Goal: Use online tool/utility: Utilize a website feature to perform a specific function

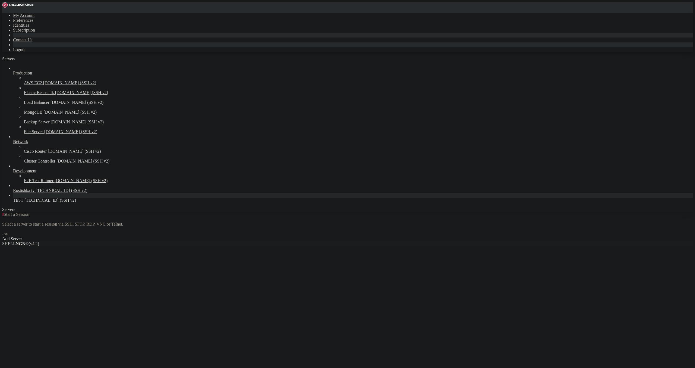
click at [24, 202] on span "[TECHNICAL_ID] (SSH v2)" at bounding box center [50, 200] width 52 height 5
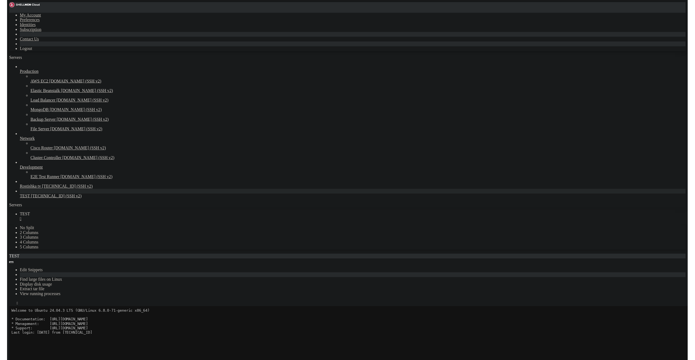
scroll to position [31, 0]
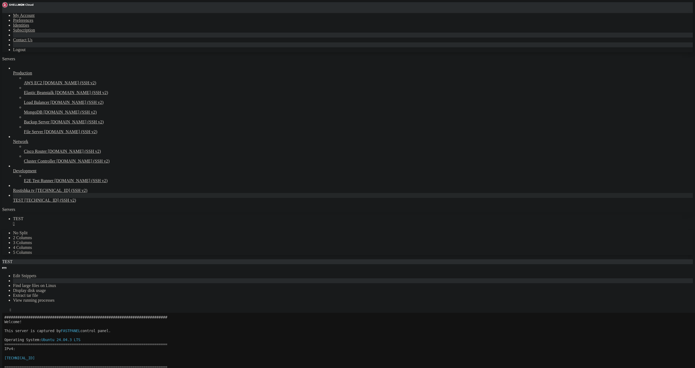
drag, startPoint x: 90, startPoint y: 487, endPoint x: 37, endPoint y: 488, distance: 53.2
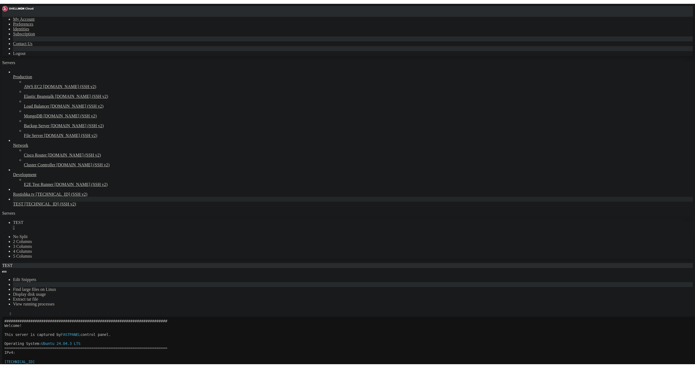
scroll to position [23, 0]
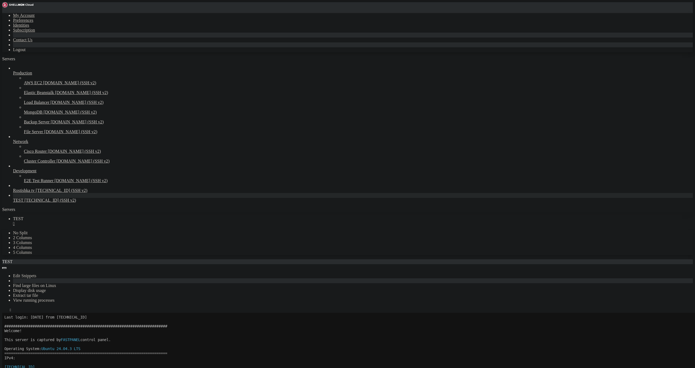
drag, startPoint x: 59, startPoint y: 501, endPoint x: 58, endPoint y: 504, distance: 3.0
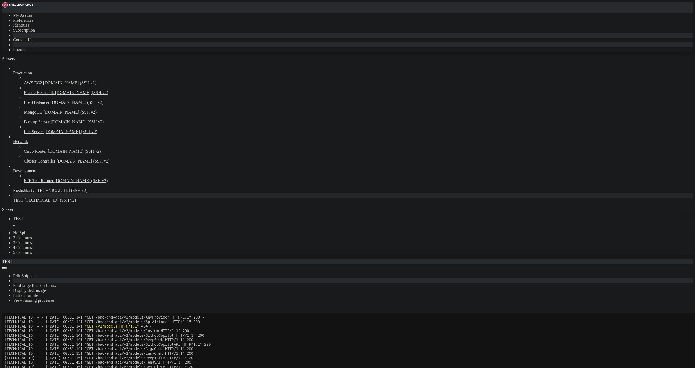
scroll to position [339, 0]
drag, startPoint x: 40, startPoint y: 588, endPoint x: 13, endPoint y: 593, distance: 27.6
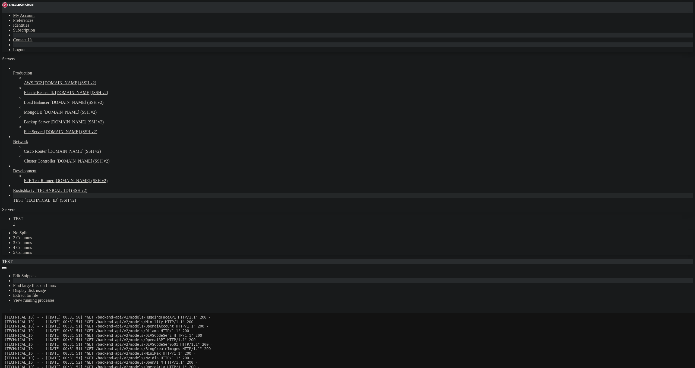
drag, startPoint x: 35, startPoint y: 611, endPoint x: 143, endPoint y: 612, distance: 107.8
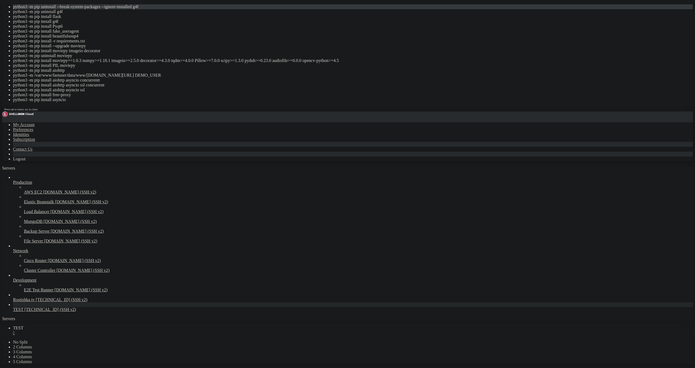
drag, startPoint x: 127, startPoint y: 267, endPoint x: 195, endPoint y: 296, distance: 73.5
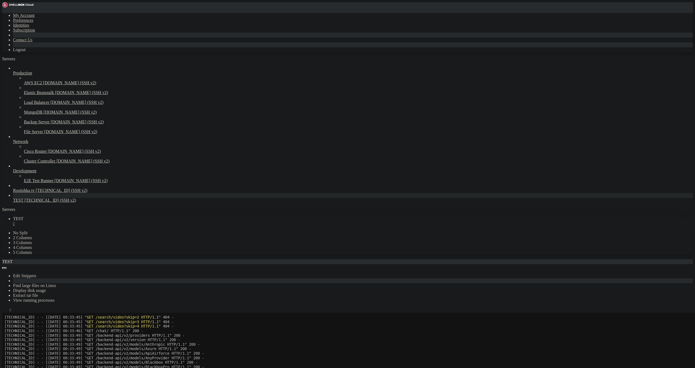
scroll to position [677, 0]
drag, startPoint x: 35, startPoint y: 609, endPoint x: 144, endPoint y: 612, distance: 108.7
drag, startPoint x: 34, startPoint y: 628, endPoint x: 66, endPoint y: 630, distance: 31.5
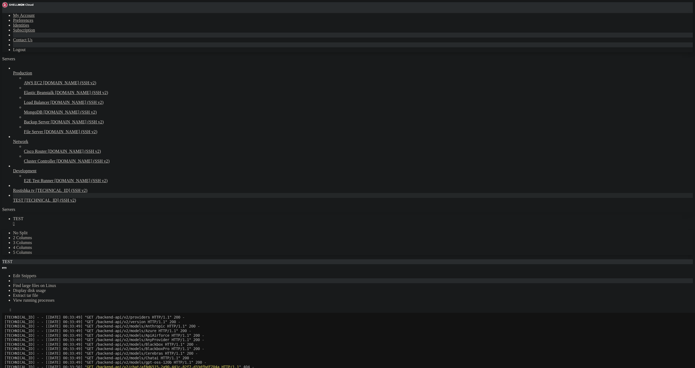
drag, startPoint x: 91, startPoint y: 622, endPoint x: 156, endPoint y: 625, distance: 65.0
drag, startPoint x: 159, startPoint y: 623, endPoint x: 156, endPoint y: 623, distance: 2.8
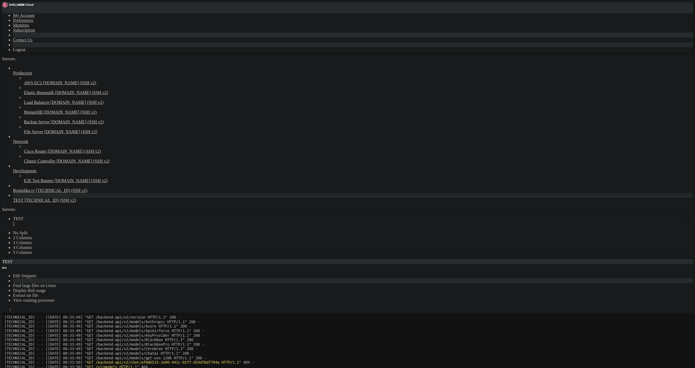
copy x-row "--break-system-packages g4f"
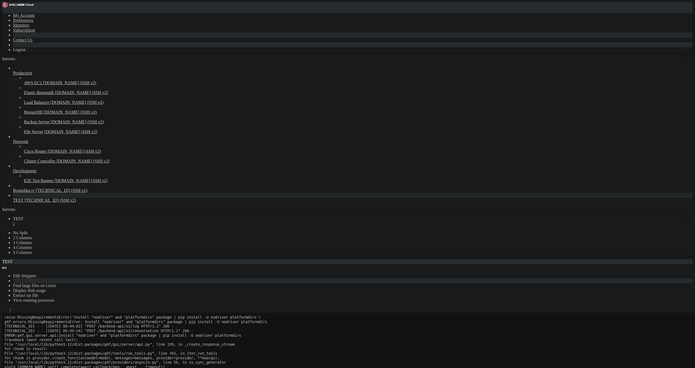
scroll to position [3003, 0]
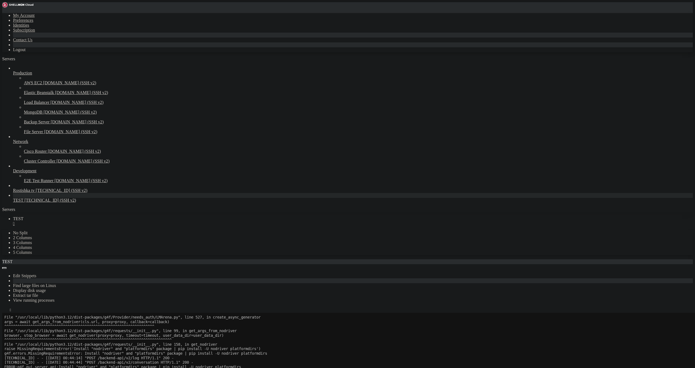
scroll to position [3121, 0]
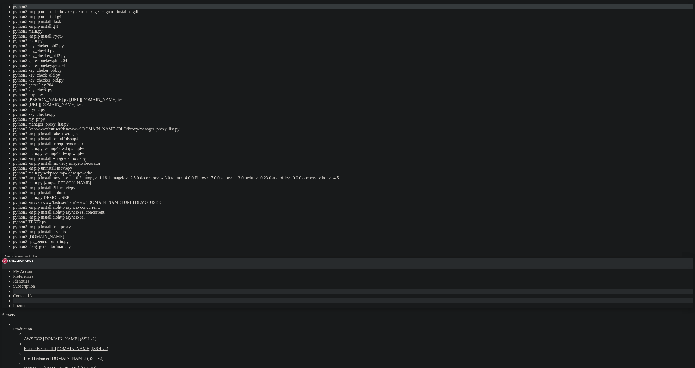
drag, startPoint x: 182, startPoint y: 297, endPoint x: 114, endPoint y: 271, distance: 72.7
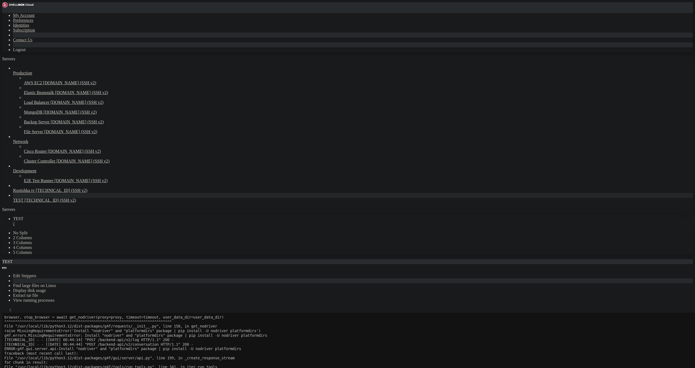
scroll to position [3139, 0]
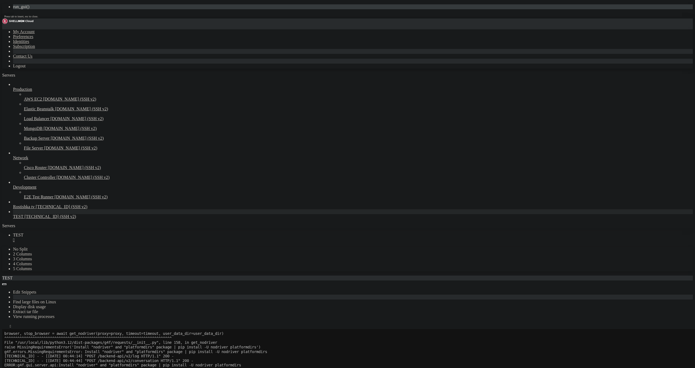
drag, startPoint x: 46, startPoint y: 316, endPoint x: 114, endPoint y: 341, distance: 72.4
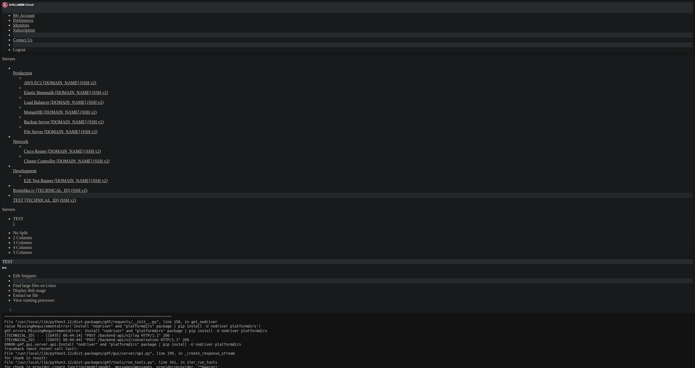
scroll to position [3179, 0]
drag, startPoint x: 89, startPoint y: 632, endPoint x: 37, endPoint y: 634, distance: 51.6
drag, startPoint x: 13, startPoint y: 597, endPoint x: 37, endPoint y: 598, distance: 24.5
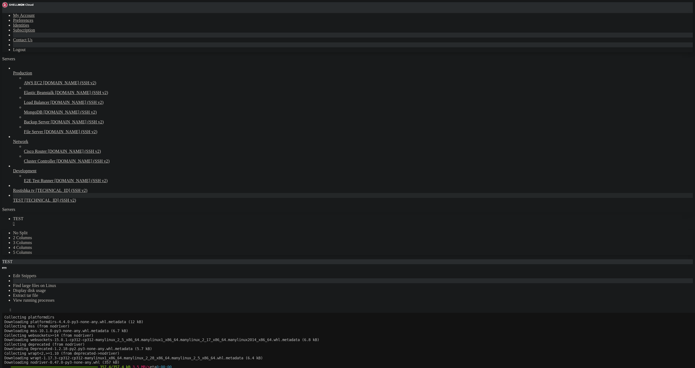
scroll to position [3318, 0]
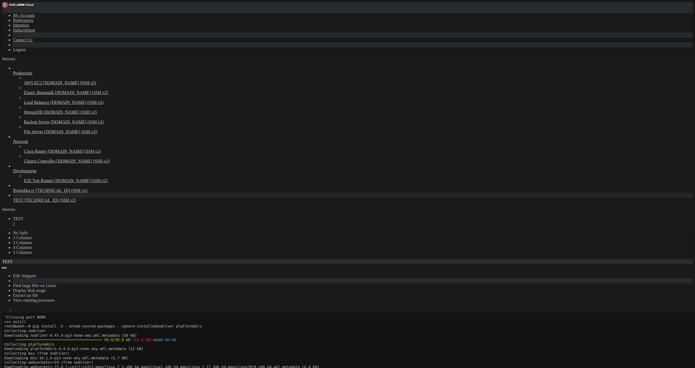
drag, startPoint x: 14, startPoint y: 458, endPoint x: 76, endPoint y: 458, distance: 62.5
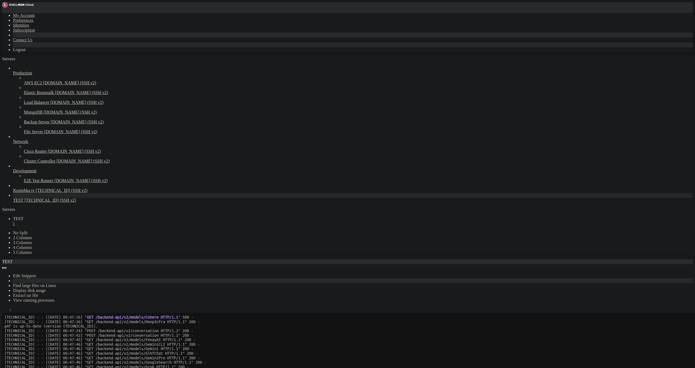
scroll to position [3843, 0]
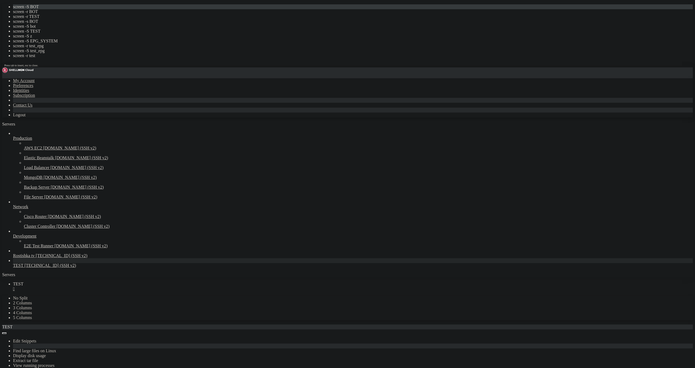
drag, startPoint x: 127, startPoint y: 297, endPoint x: 50, endPoint y: 268, distance: 82.2
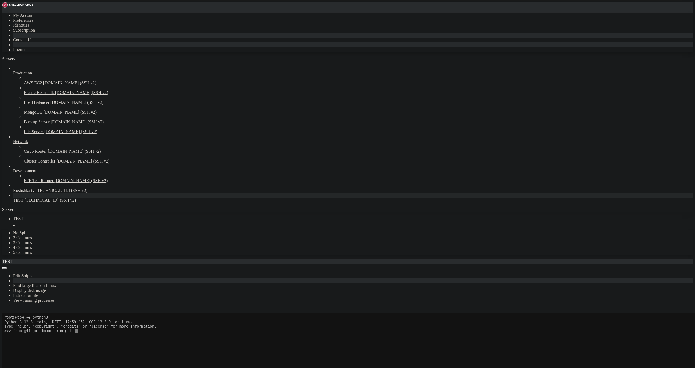
scroll to position [0, 0]
drag, startPoint x: 191, startPoint y: 374, endPoint x: 196, endPoint y: 369, distance: 7.1
